Goal: Transaction & Acquisition: Purchase product/service

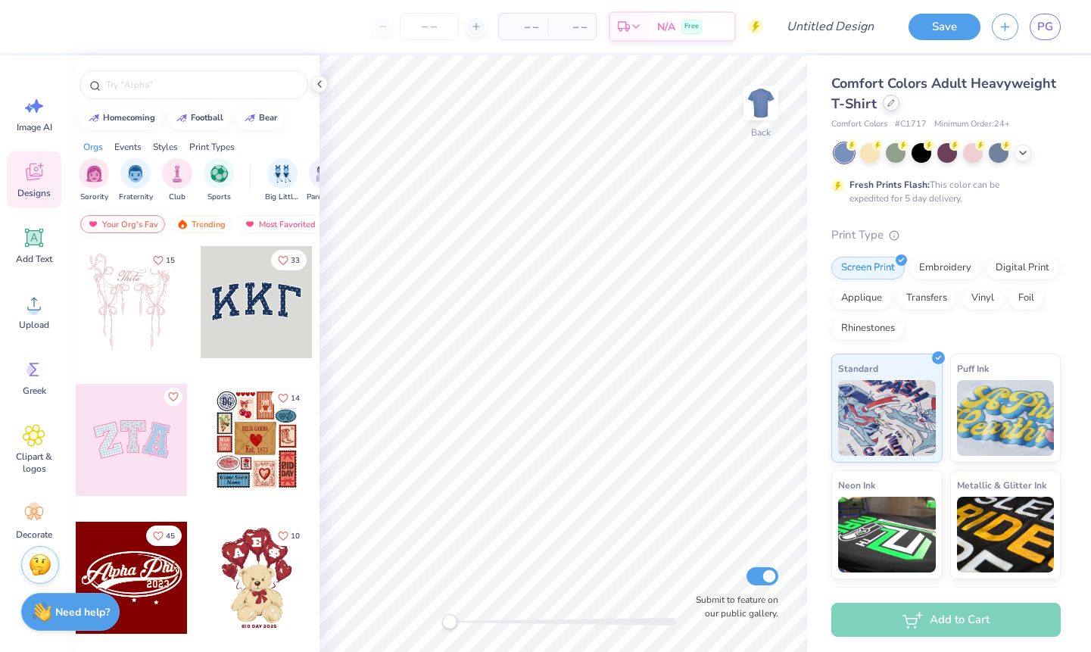
click at [888, 104] on icon at bounding box center [891, 103] width 8 height 8
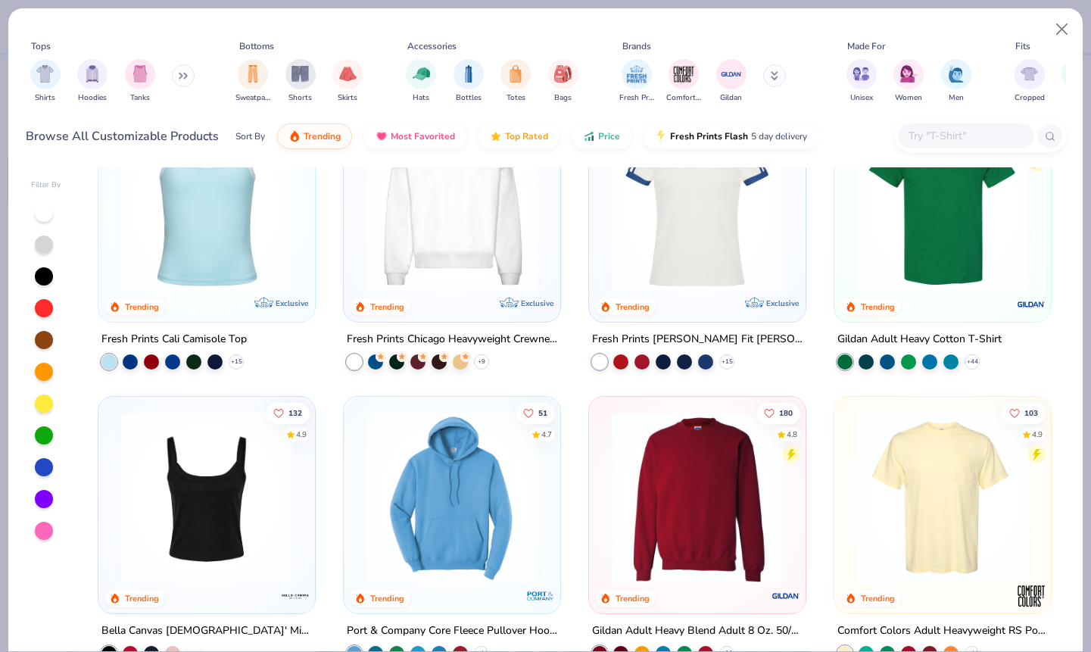
scroll to position [822, 0]
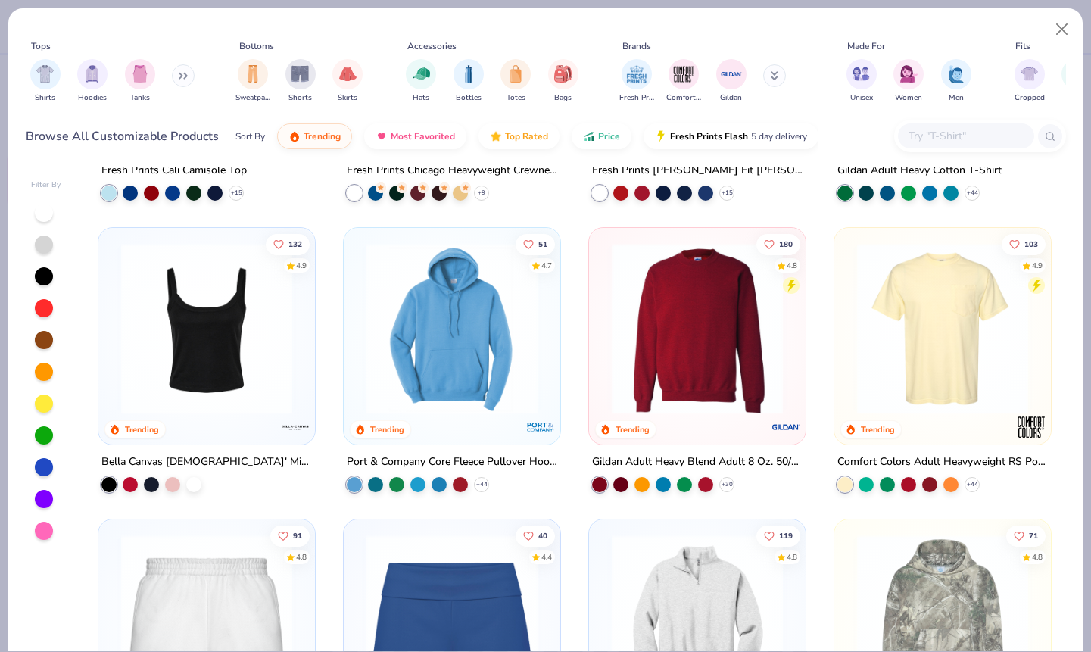
click at [697, 356] on img at bounding box center [697, 328] width 186 height 171
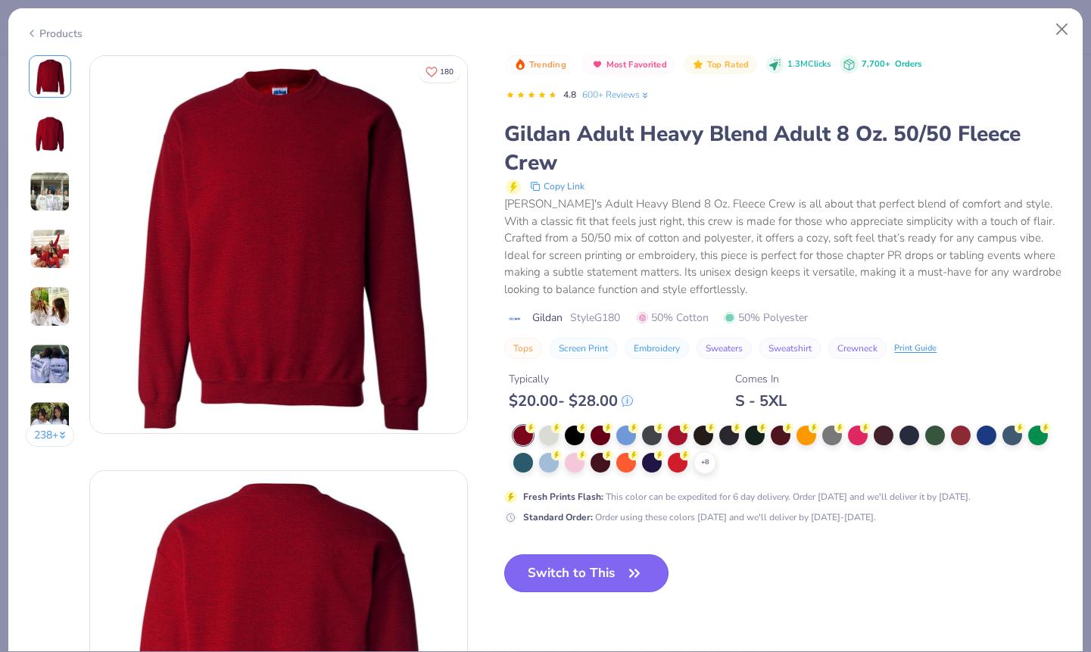
click at [596, 554] on button "Switch to This" at bounding box center [586, 573] width 164 height 38
click at [601, 575] on button "Switch to This" at bounding box center [586, 573] width 164 height 38
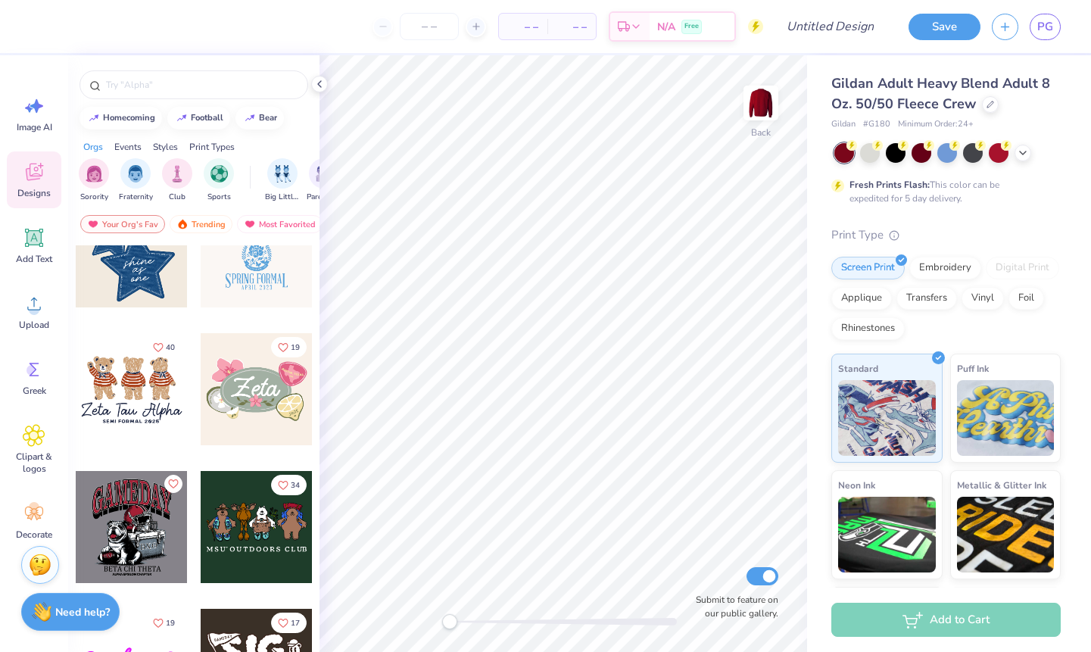
scroll to position [609, 0]
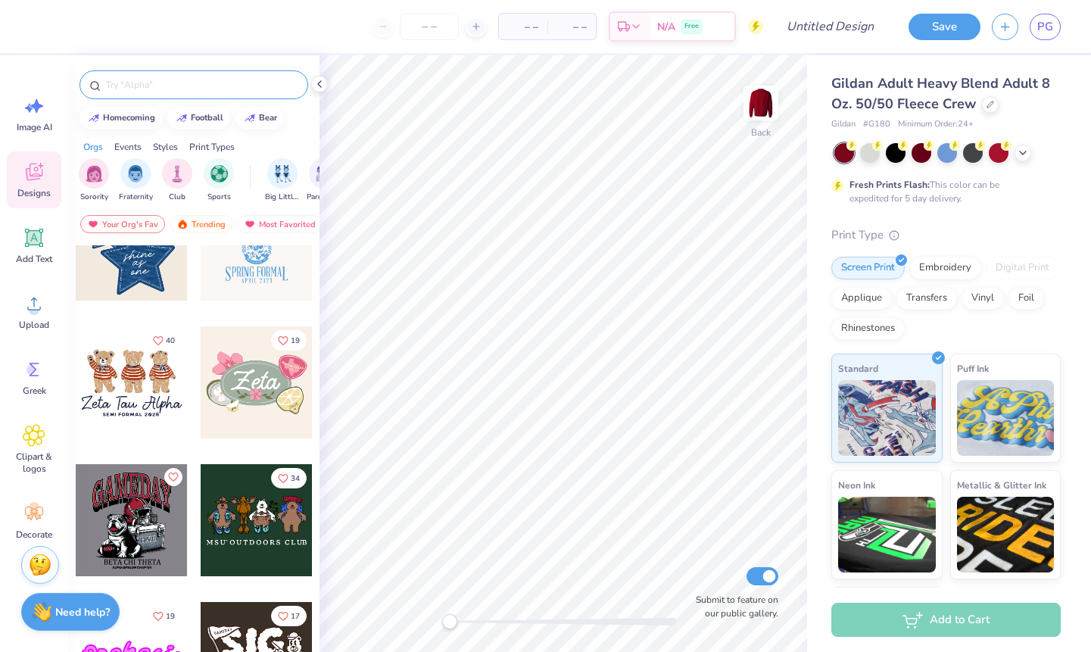
click at [144, 86] on input "text" at bounding box center [201, 84] width 194 height 15
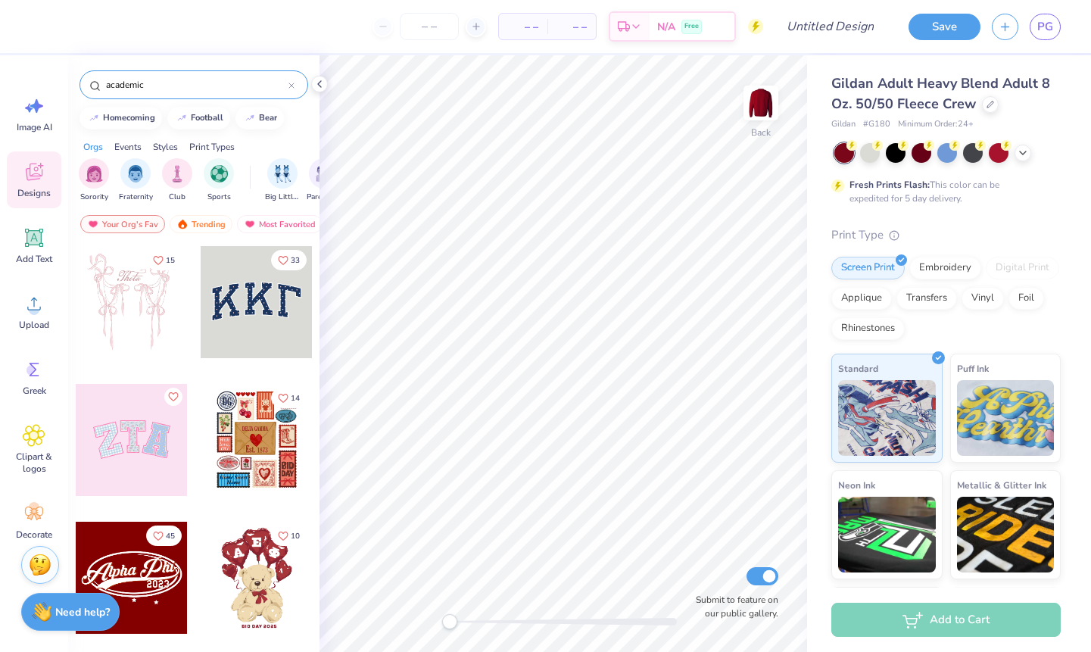
type input "academic"
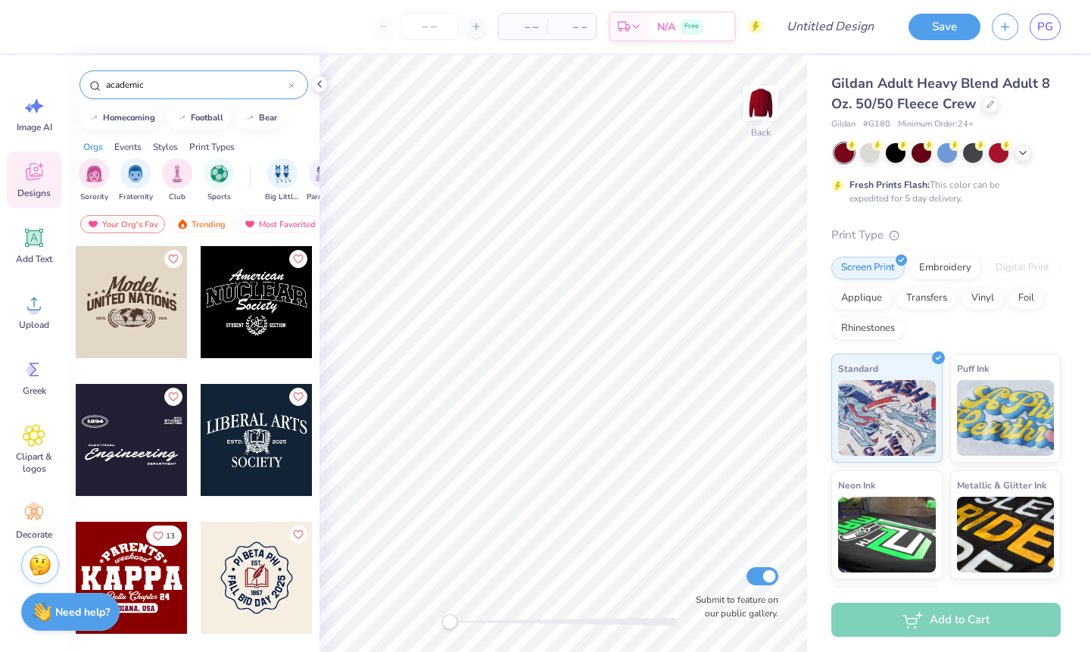
click at [291, 87] on icon at bounding box center [291, 86] width 6 height 6
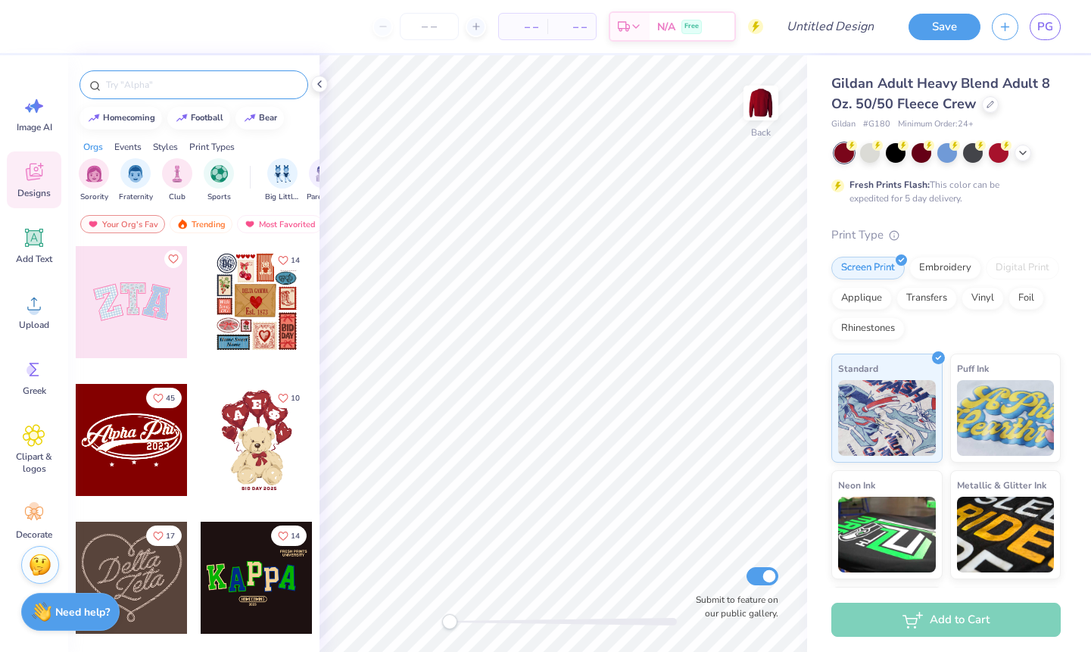
scroll to position [225, 0]
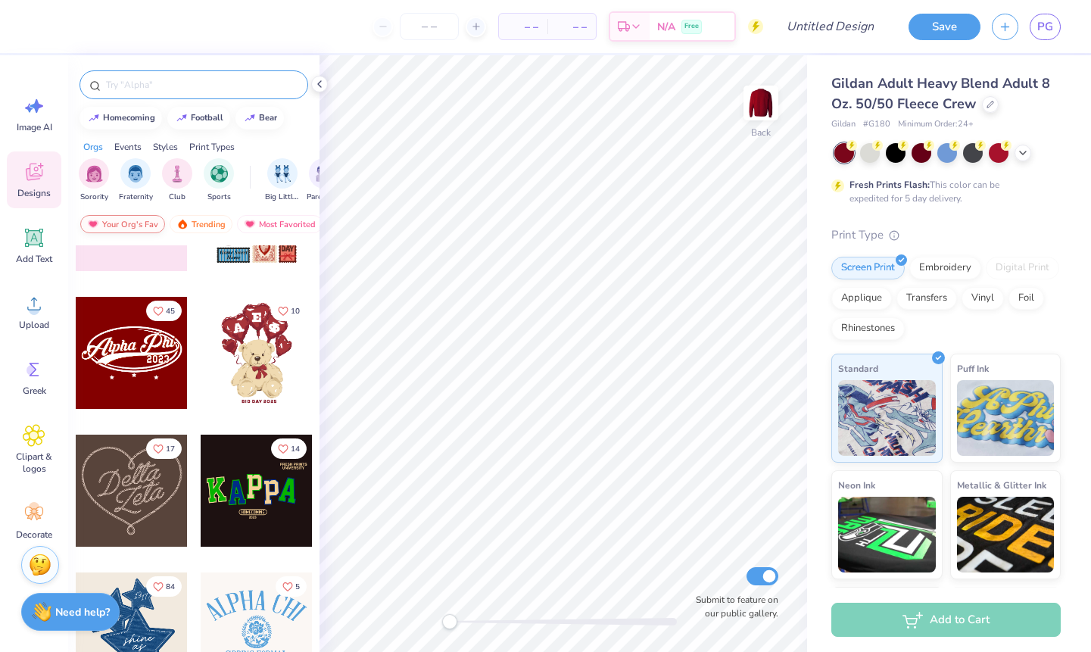
click at [142, 220] on div "Your Org's Fav" at bounding box center [122, 224] width 85 height 18
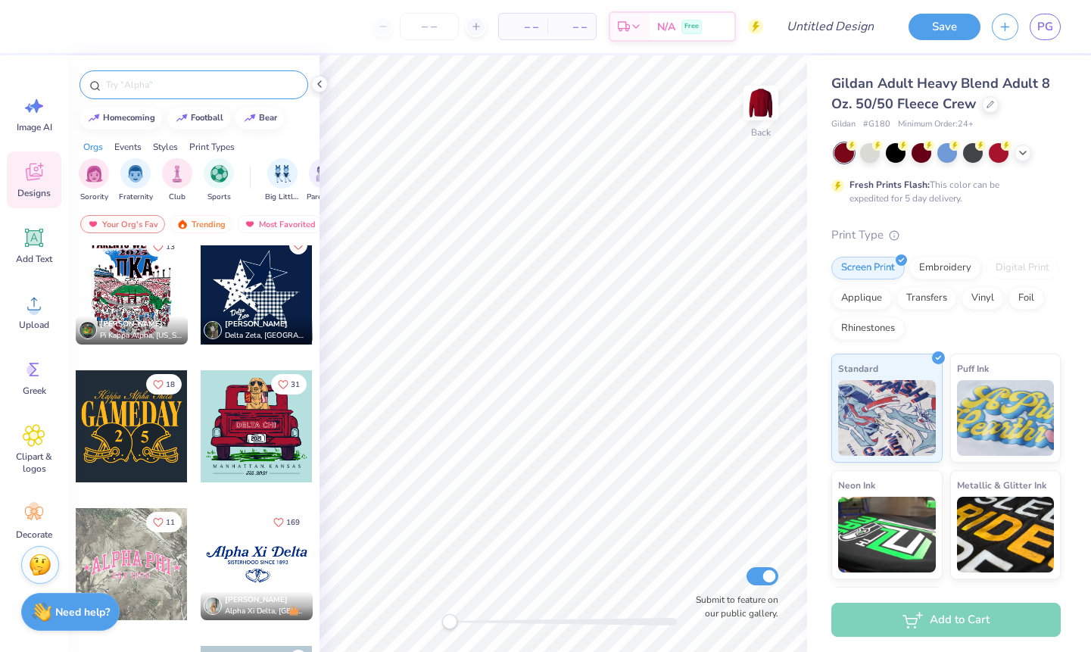
scroll to position [1124, 0]
